Goal: Information Seeking & Learning: Learn about a topic

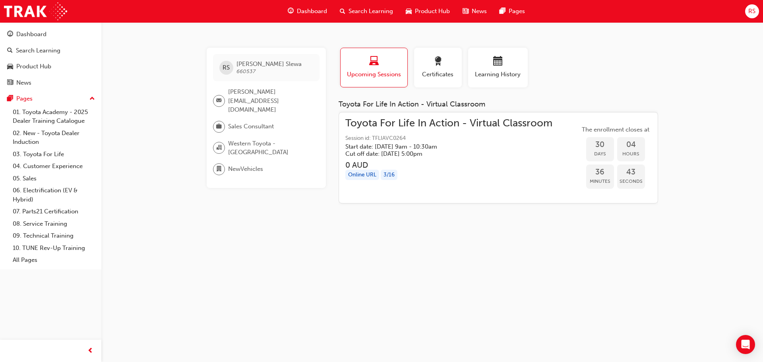
click at [296, 12] on div "Dashboard" at bounding box center [307, 11] width 52 height 16
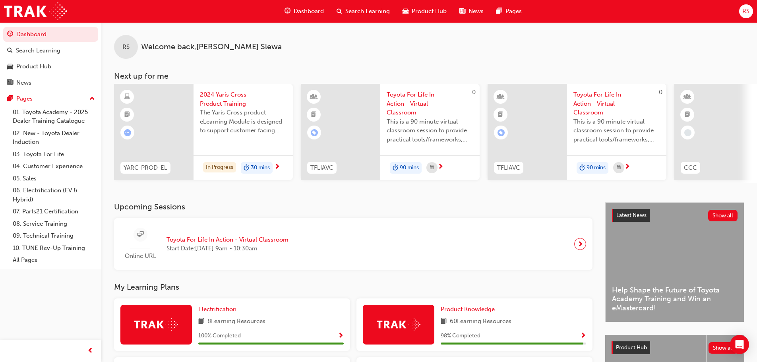
click at [128, 133] on span "learningRecordVerb_ATTEMPT-icon" at bounding box center [127, 132] width 7 height 7
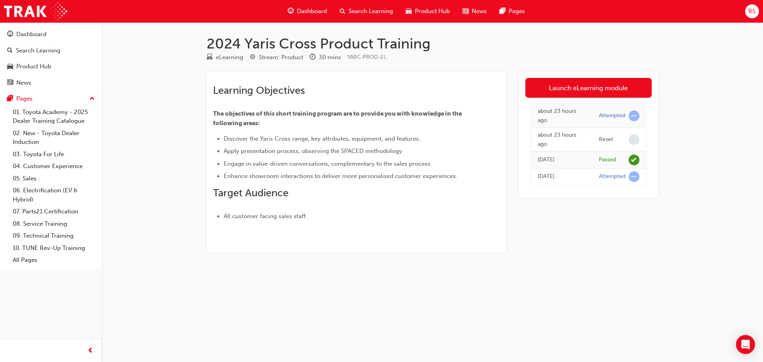
drag, startPoint x: 626, startPoint y: 115, endPoint x: 632, endPoint y: 115, distance: 6.8
click at [627, 115] on div "Attempted" at bounding box center [619, 115] width 41 height 11
click at [624, 146] on td "Reset" at bounding box center [619, 140] width 52 height 24
drag, startPoint x: 621, startPoint y: 157, endPoint x: 622, endPoint y: 173, distance: 15.9
click at [621, 164] on div "Passed" at bounding box center [619, 160] width 41 height 11
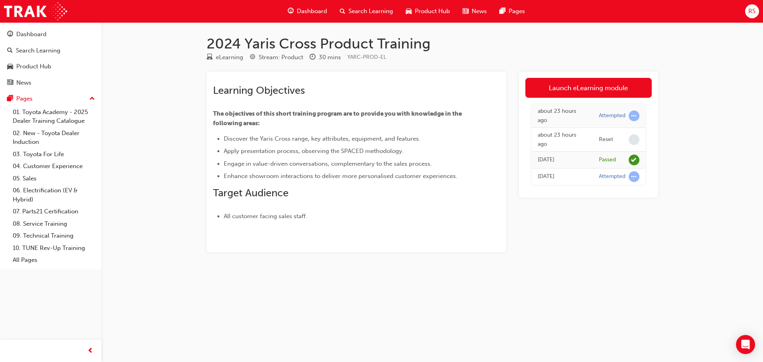
drag, startPoint x: 614, startPoint y: 195, endPoint x: 584, endPoint y: 194, distance: 30.2
click at [613, 196] on div "Launch eLearning module about 23 hours ago Attempted about 23 hours ago Reset […" at bounding box center [588, 135] width 139 height 126
click at [312, 10] on span "Dashboard" at bounding box center [312, 11] width 30 height 9
